Goal: Find specific page/section: Find specific page/section

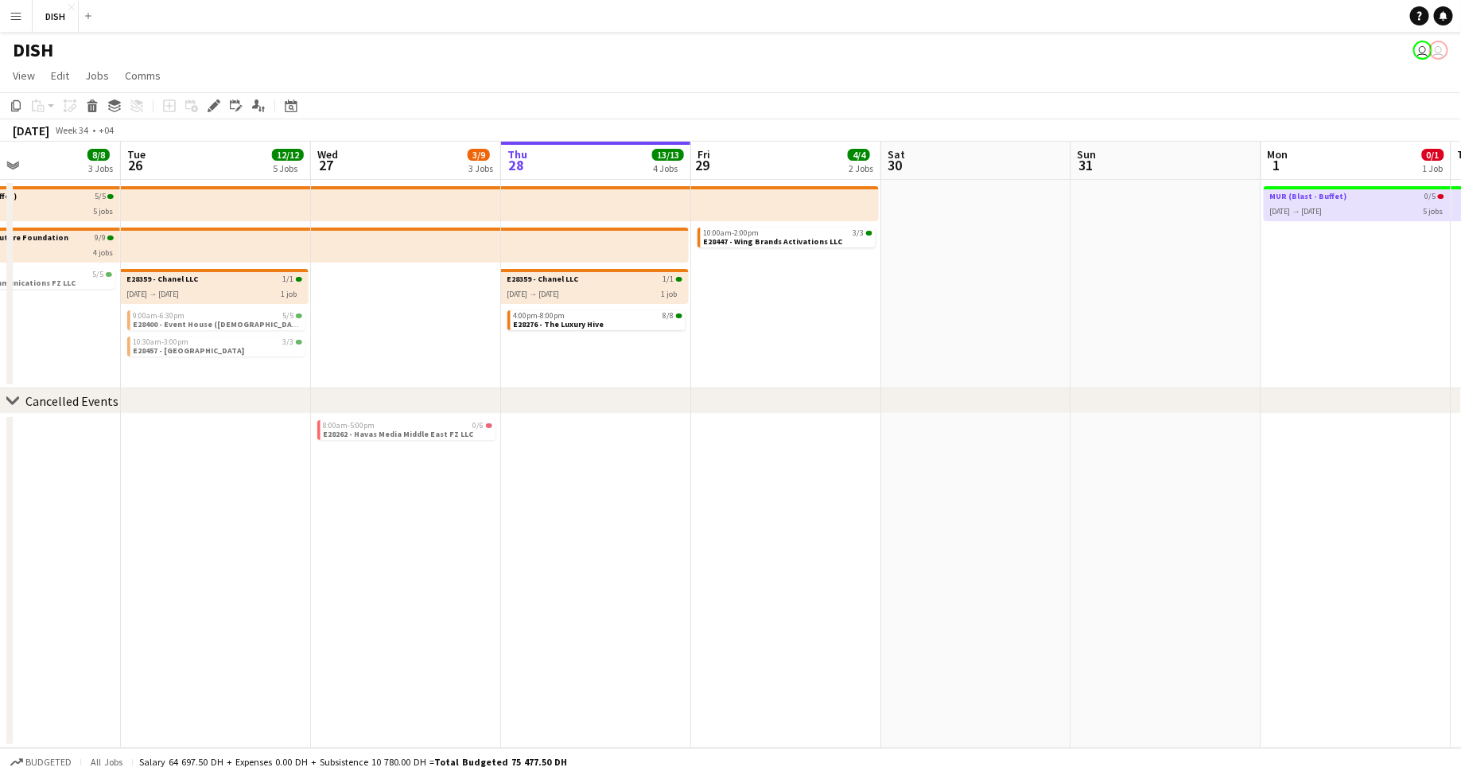
scroll to position [0, 371]
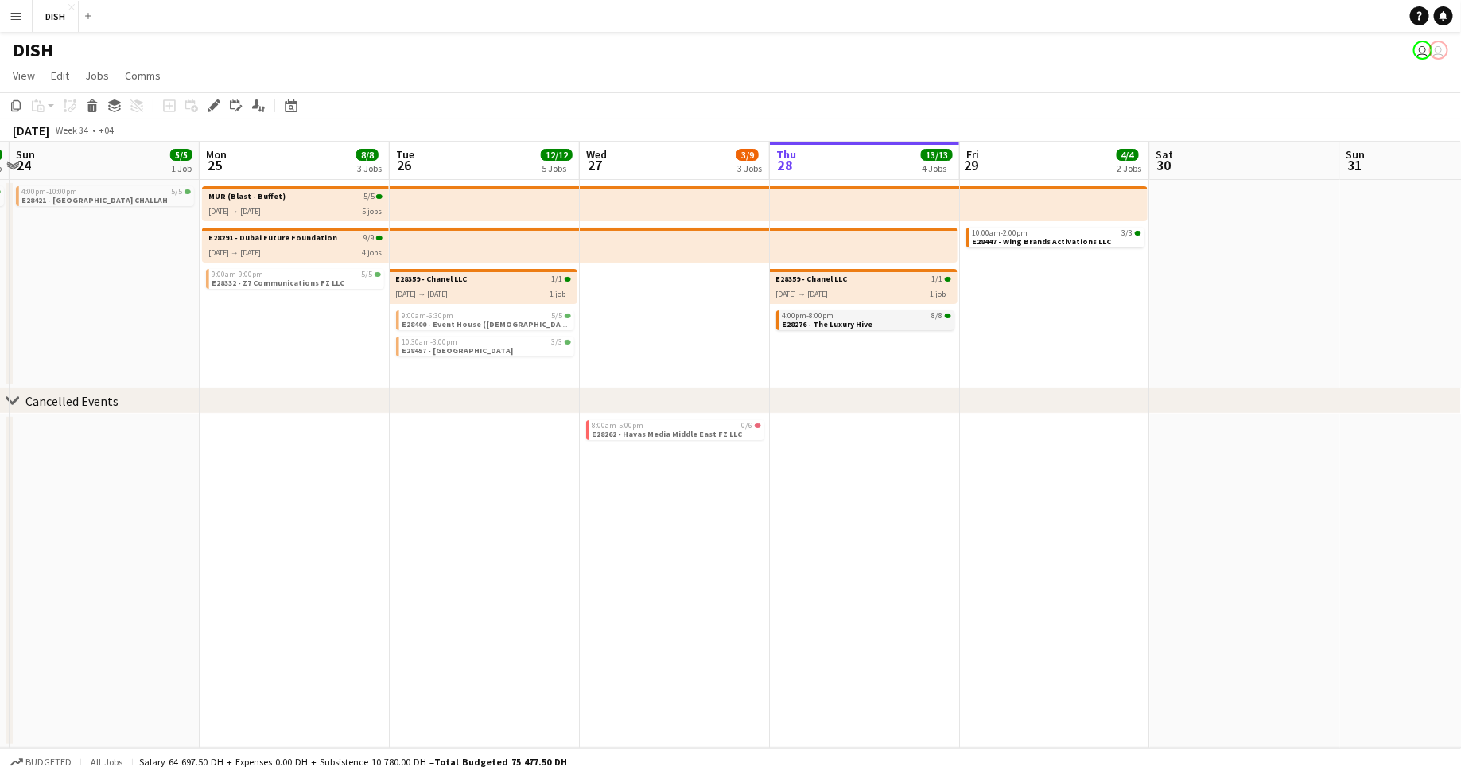
click at [865, 321] on span "E28276 - The Luxury Hive" at bounding box center [828, 324] width 91 height 10
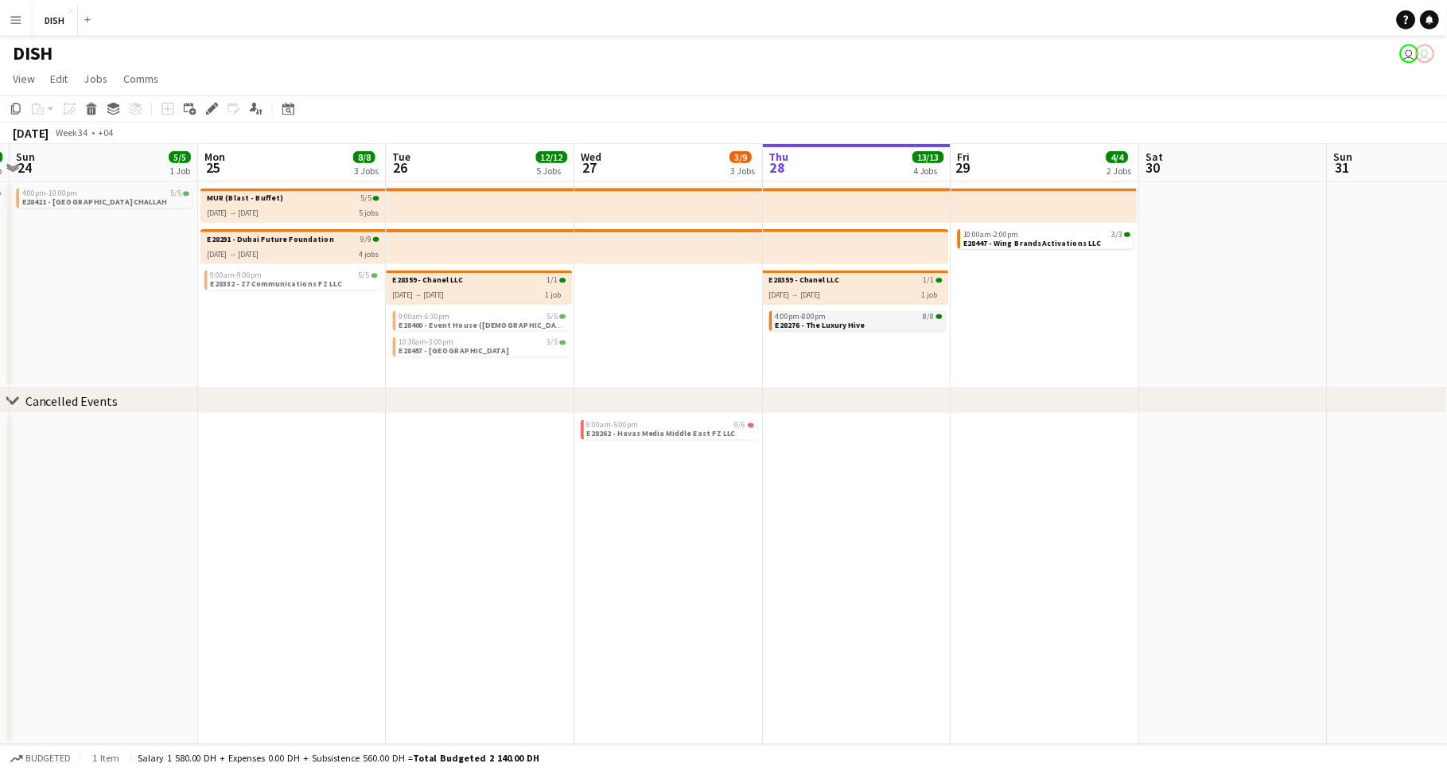
scroll to position [0, 372]
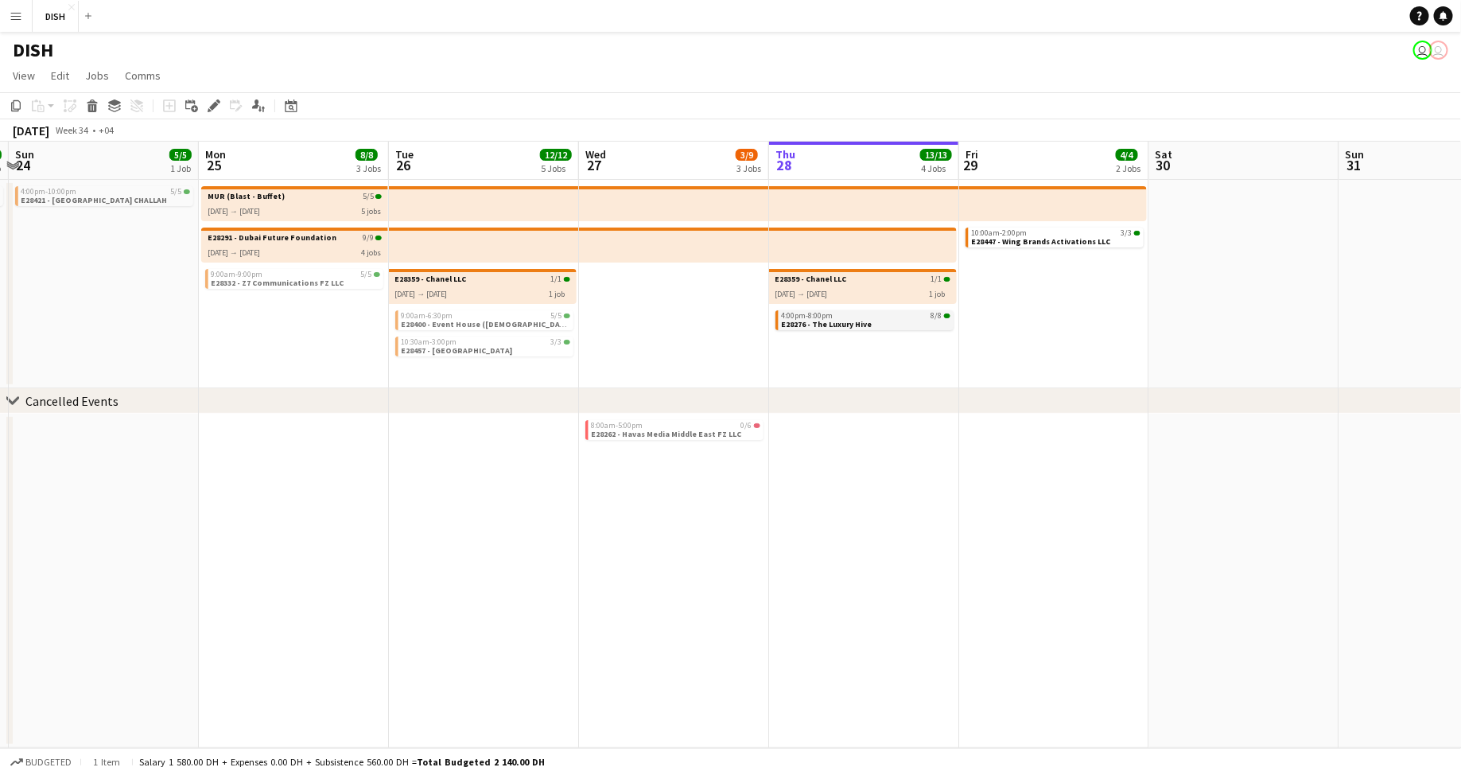
click at [862, 315] on div "4:00pm-8:00pm 8/8" at bounding box center [866, 316] width 169 height 8
click at [23, 79] on span "View" at bounding box center [24, 75] width 22 height 14
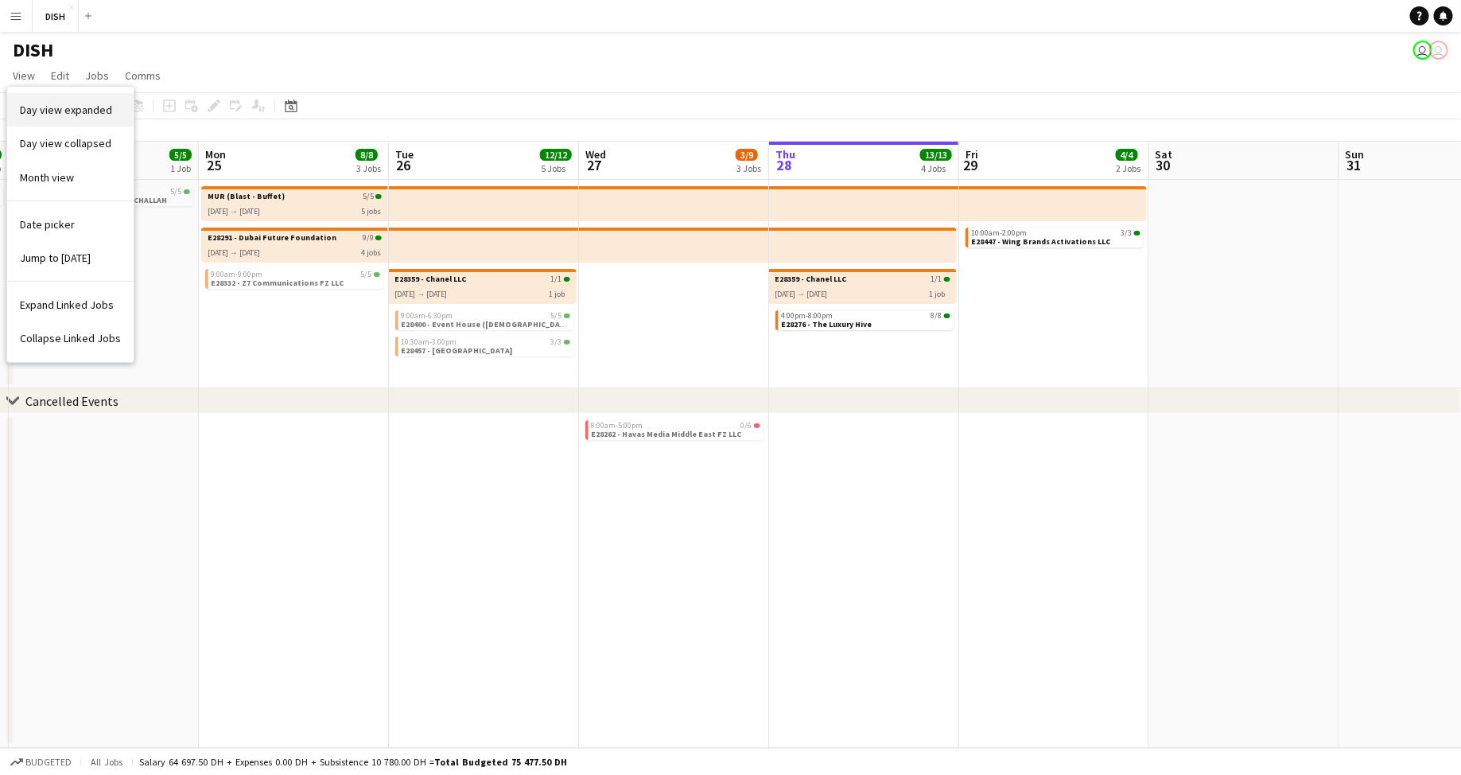
click at [56, 115] on span "Day view expanded" at bounding box center [66, 110] width 92 height 14
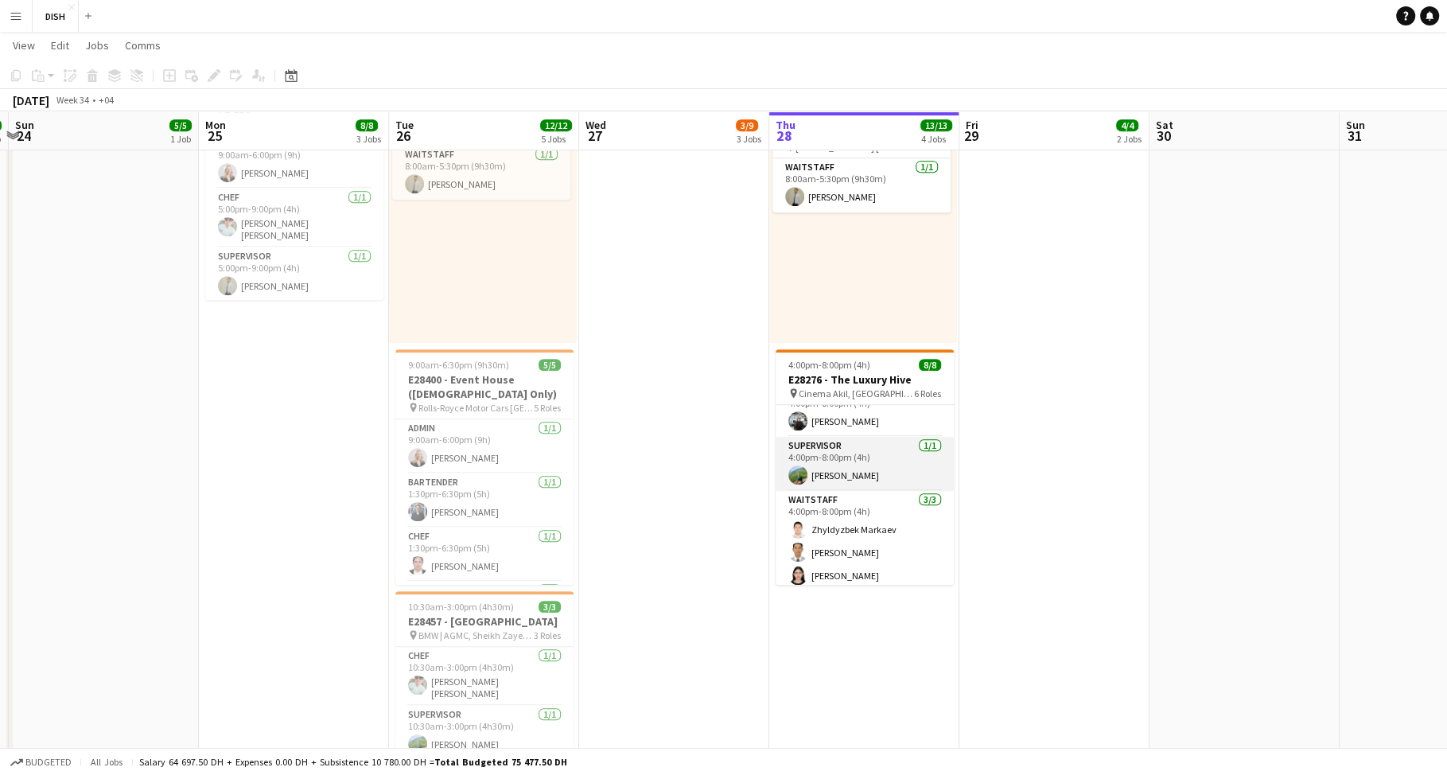
scroll to position [190, 0]
